Goal: Information Seeking & Learning: Learn about a topic

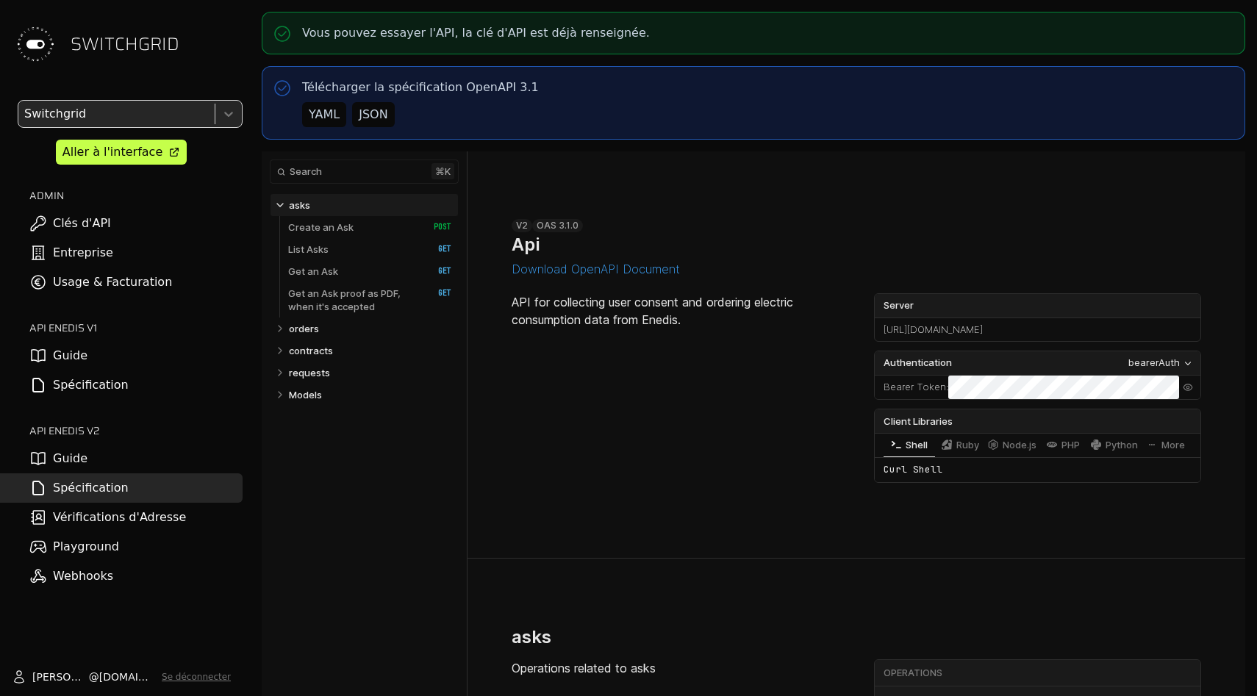
select select "**********"
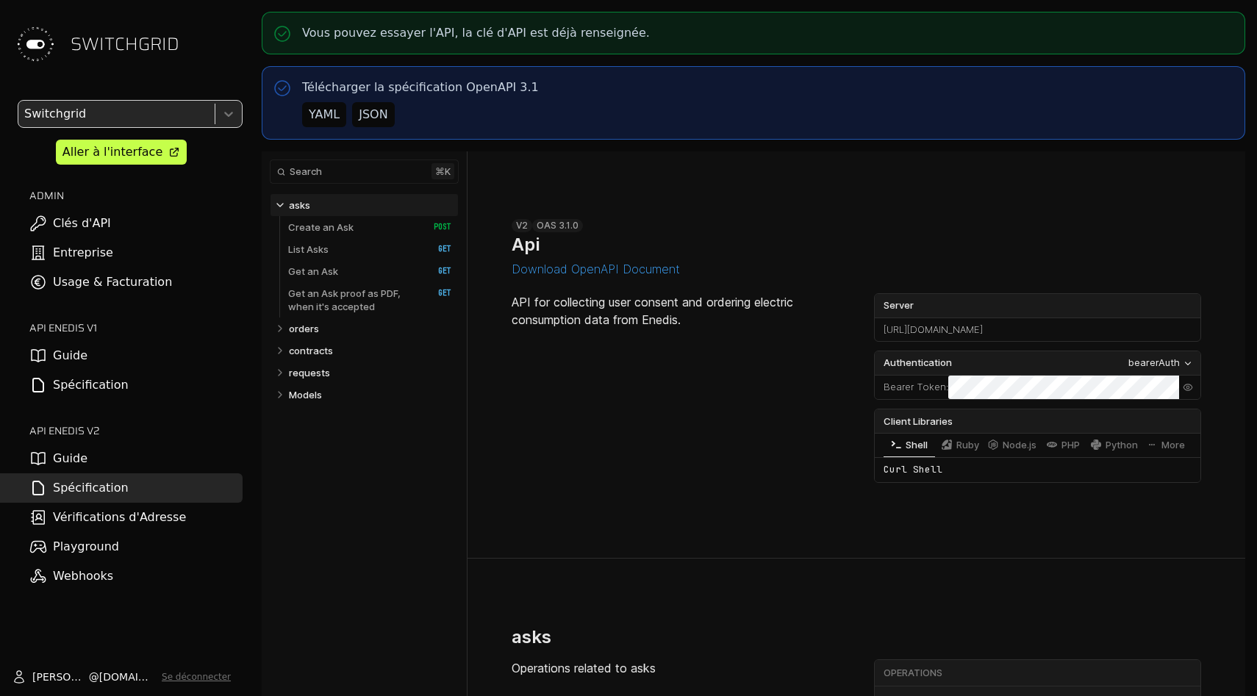
scroll to position [554, 0]
